Goal: Task Accomplishment & Management: Manage account settings

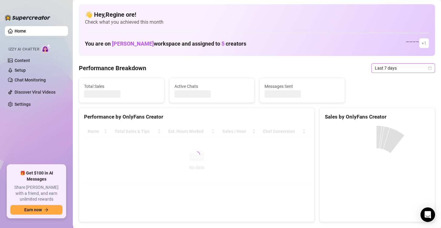
click at [390, 70] on span "Last 7 days" at bounding box center [403, 67] width 56 height 9
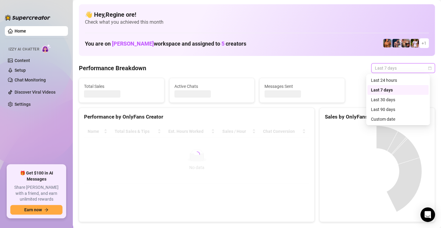
click at [393, 119] on div "Sales by OnlyFans Creator" at bounding box center [377, 117] width 105 height 8
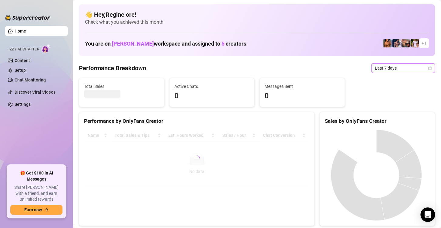
click at [393, 70] on span "Last 7 days" at bounding box center [403, 67] width 56 height 9
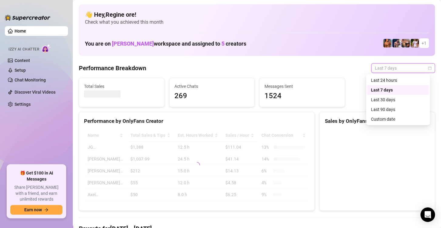
click at [385, 119] on div "Custom date" at bounding box center [398, 119] width 54 height 7
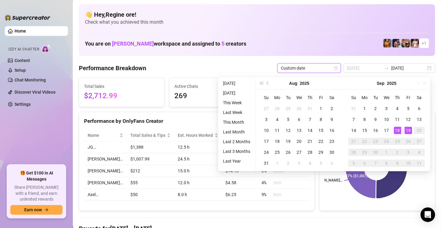
type input "[DATE]"
click at [408, 129] on div "19" at bounding box center [408, 130] width 7 height 7
type input "[DATE]"
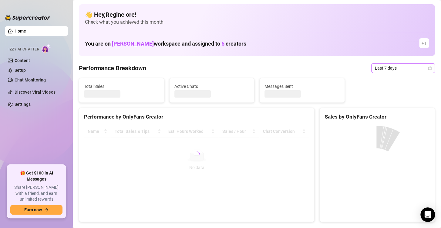
click at [386, 69] on span "Last 7 days" at bounding box center [403, 67] width 56 height 9
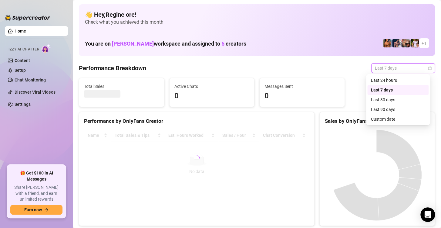
click at [392, 118] on div "Custom date" at bounding box center [398, 119] width 54 height 7
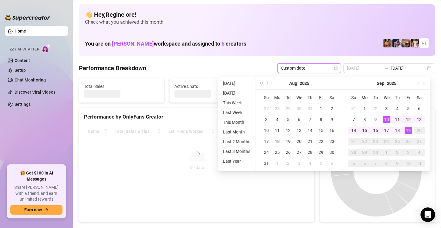
click at [408, 129] on div "19" at bounding box center [408, 130] width 7 height 7
type input "[DATE]"
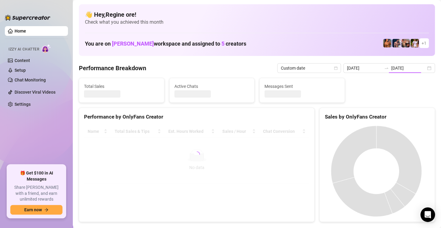
type input "[DATE]"
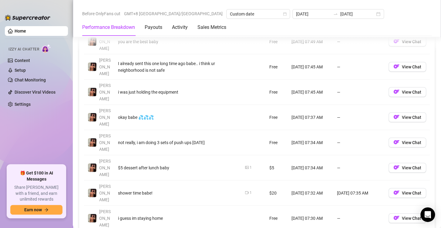
scroll to position [759, 0]
